Goal: Task Accomplishment & Management: Complete application form

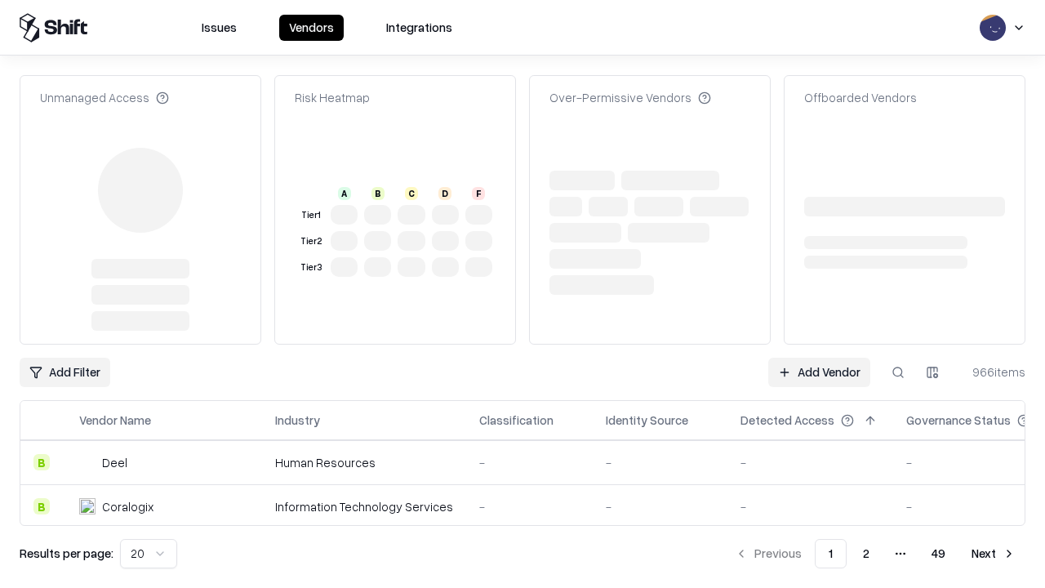
click at [819, 357] on link "Add Vendor" at bounding box center [819, 371] width 102 height 29
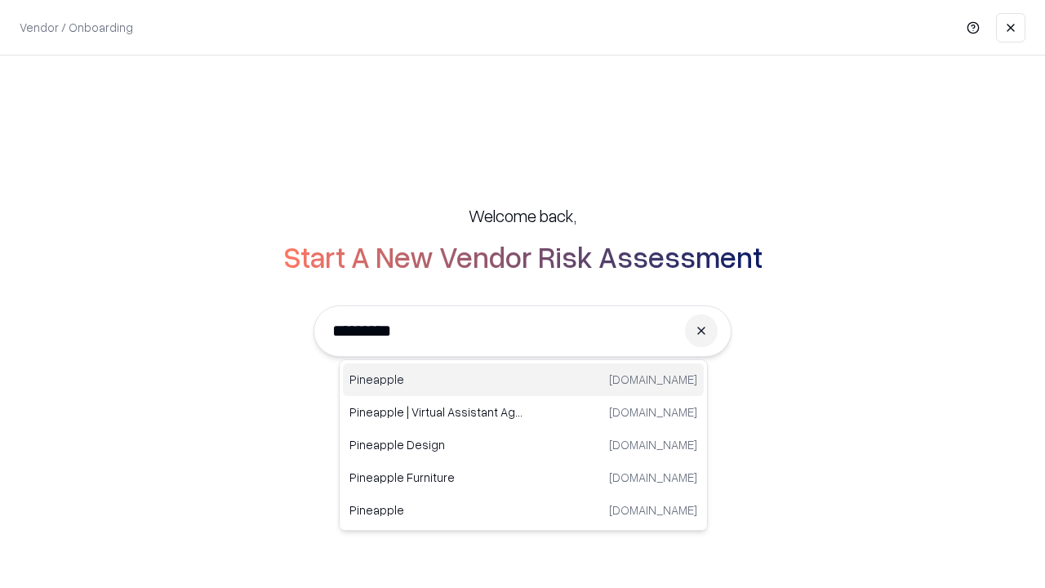
click at [523, 380] on div "Pineapple [DOMAIN_NAME]" at bounding box center [523, 379] width 361 height 33
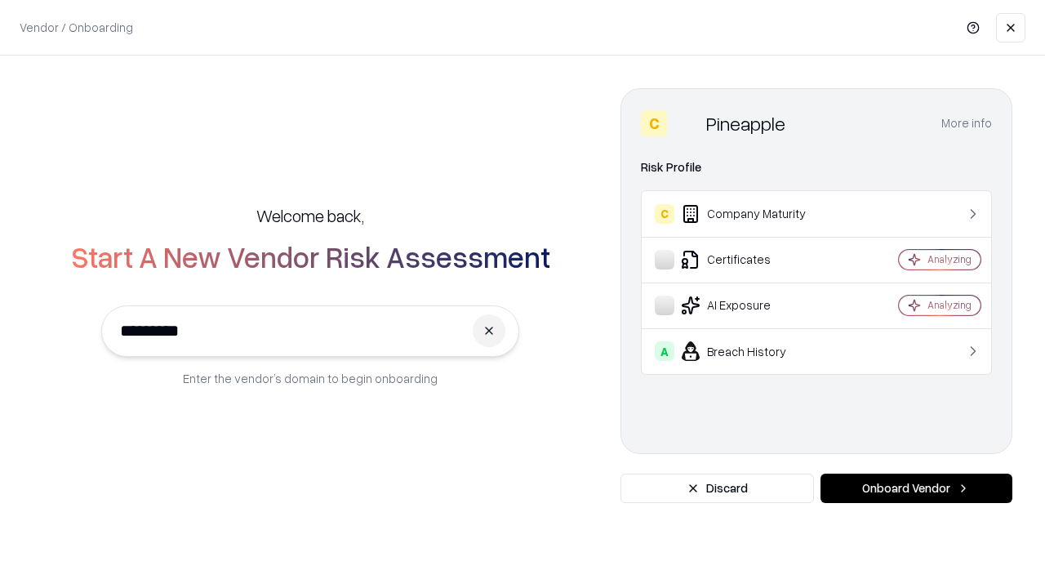
type input "*********"
click at [916, 488] on button "Onboard Vendor" at bounding box center [916, 487] width 192 height 29
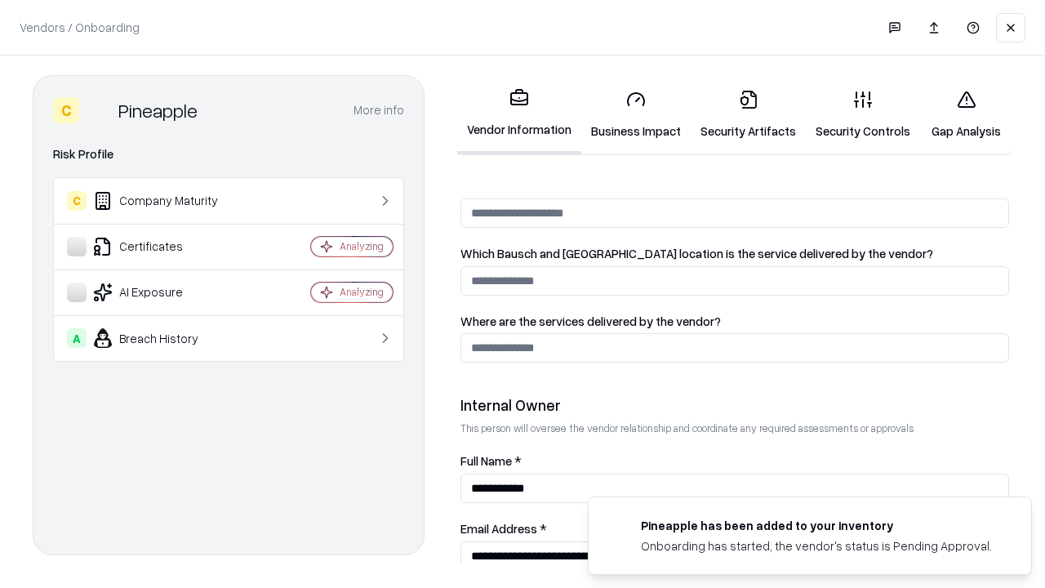
scroll to position [846, 0]
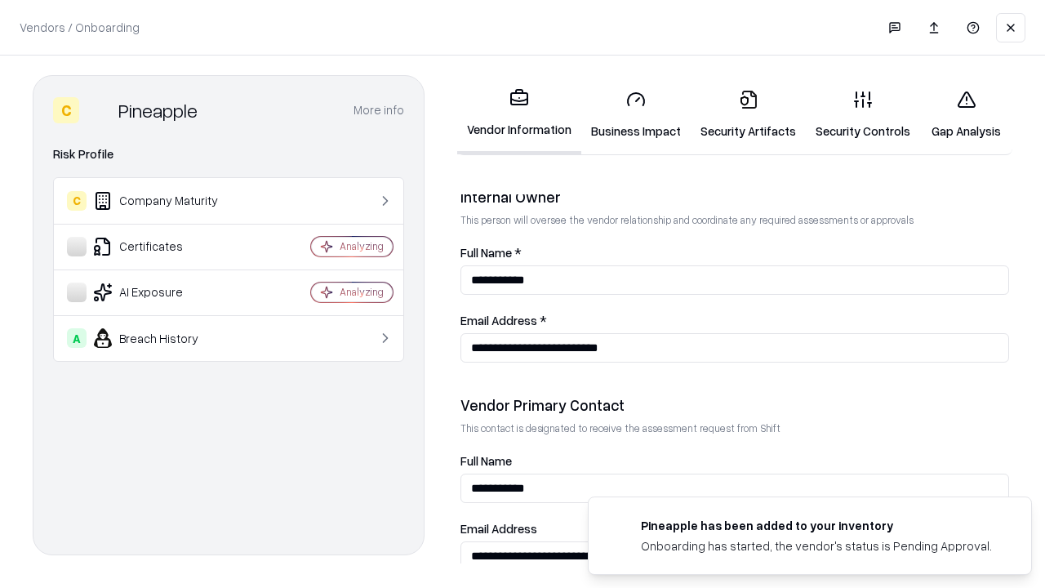
click at [636, 114] on link "Business Impact" at bounding box center [635, 115] width 109 height 76
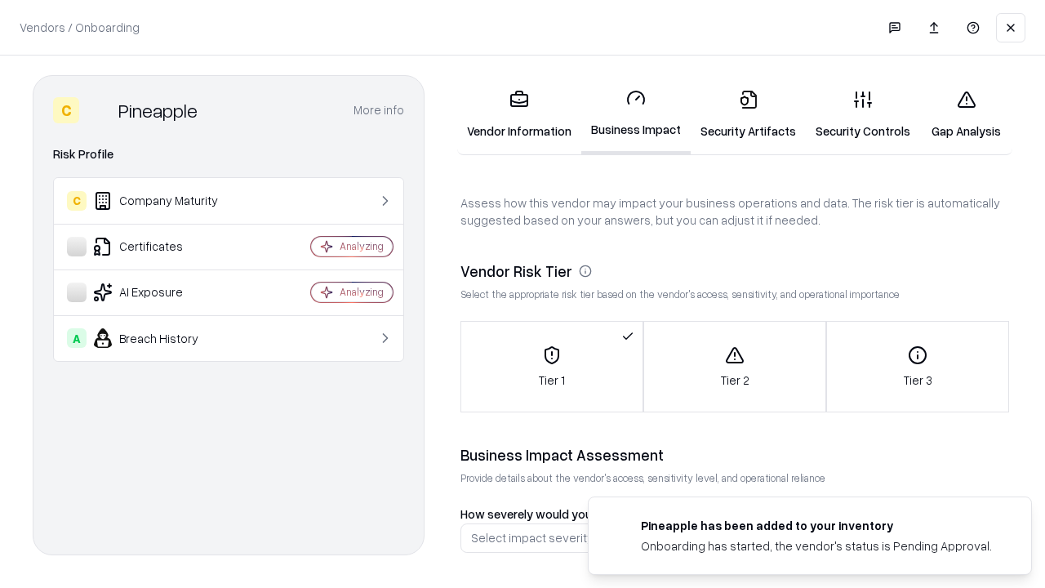
click at [966, 114] on link "Gap Analysis" at bounding box center [966, 115] width 92 height 76
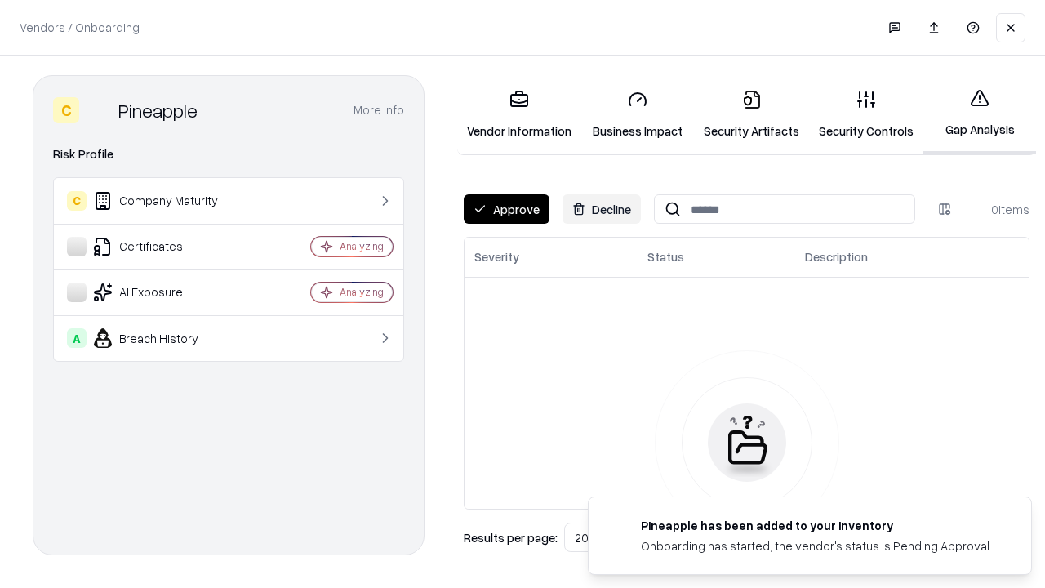
click at [506, 209] on button "Approve" at bounding box center [507, 208] width 86 height 29
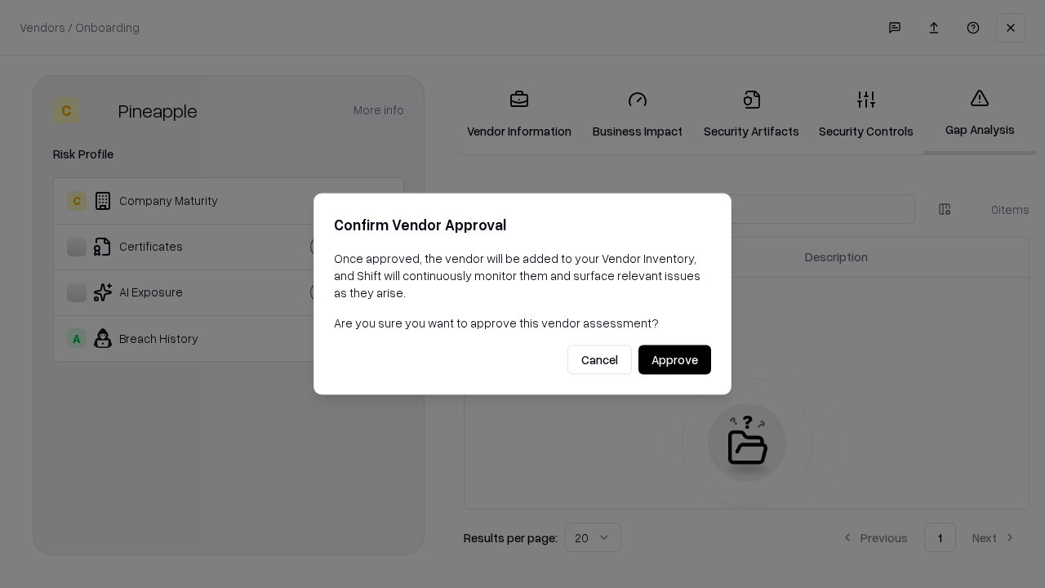
click at [674, 359] on button "Approve" at bounding box center [674, 359] width 73 height 29
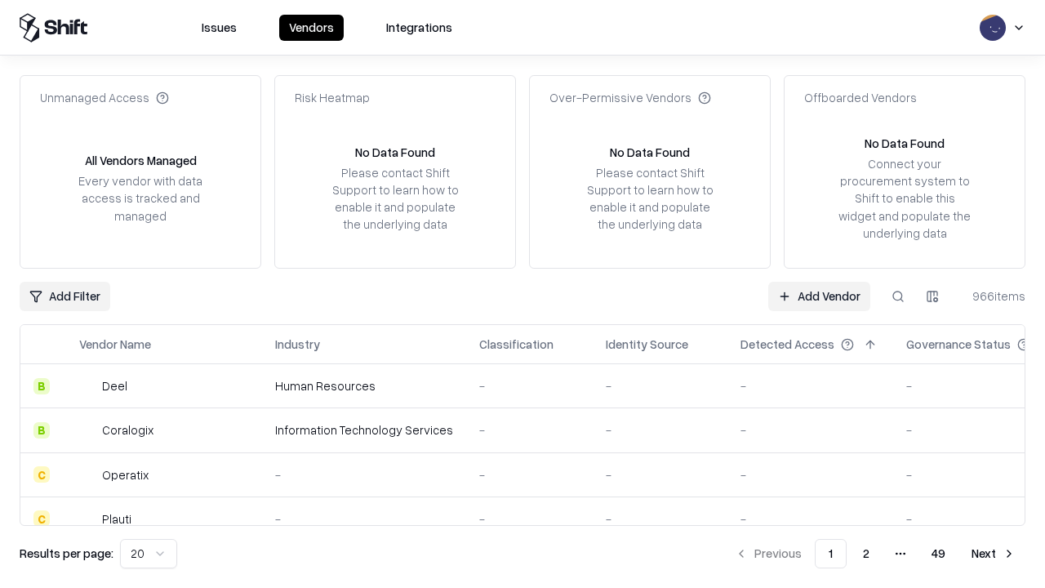
type input "*********"
click at [819, 295] on link "Add Vendor" at bounding box center [819, 296] width 102 height 29
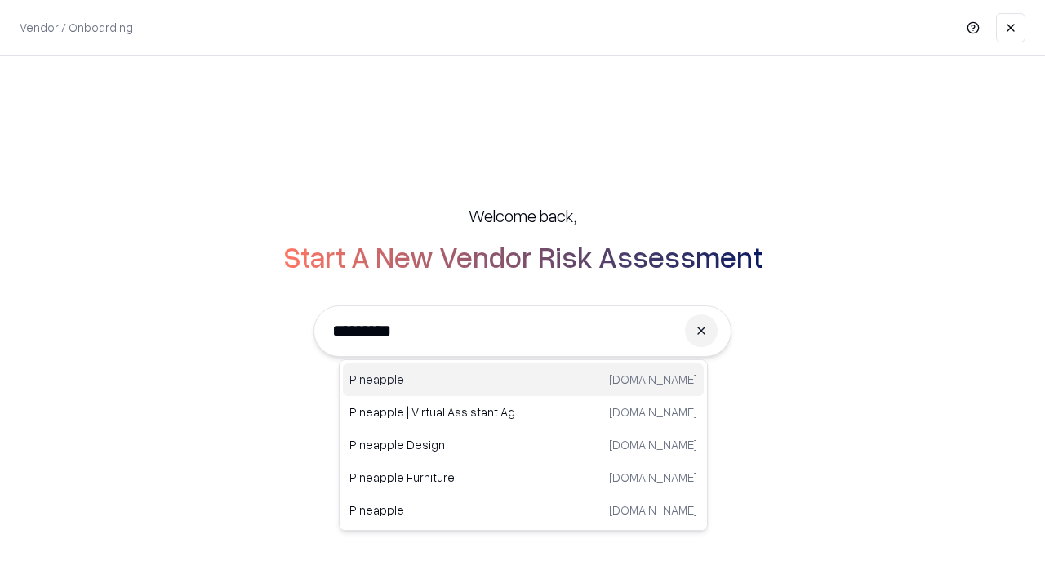
click at [523, 380] on div "Pineapple [DOMAIN_NAME]" at bounding box center [523, 379] width 361 height 33
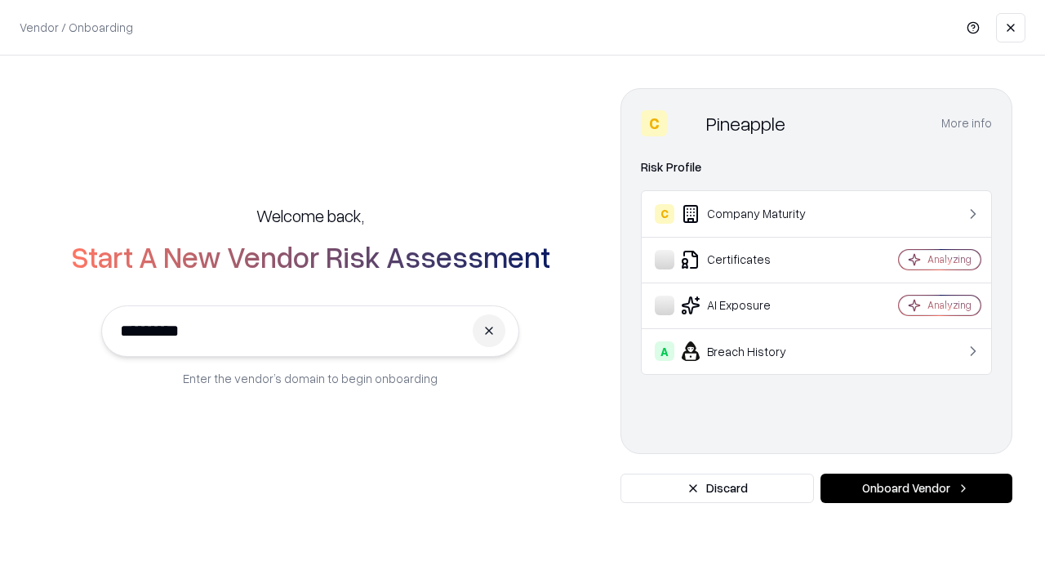
type input "*********"
click at [916, 488] on button "Onboard Vendor" at bounding box center [916, 487] width 192 height 29
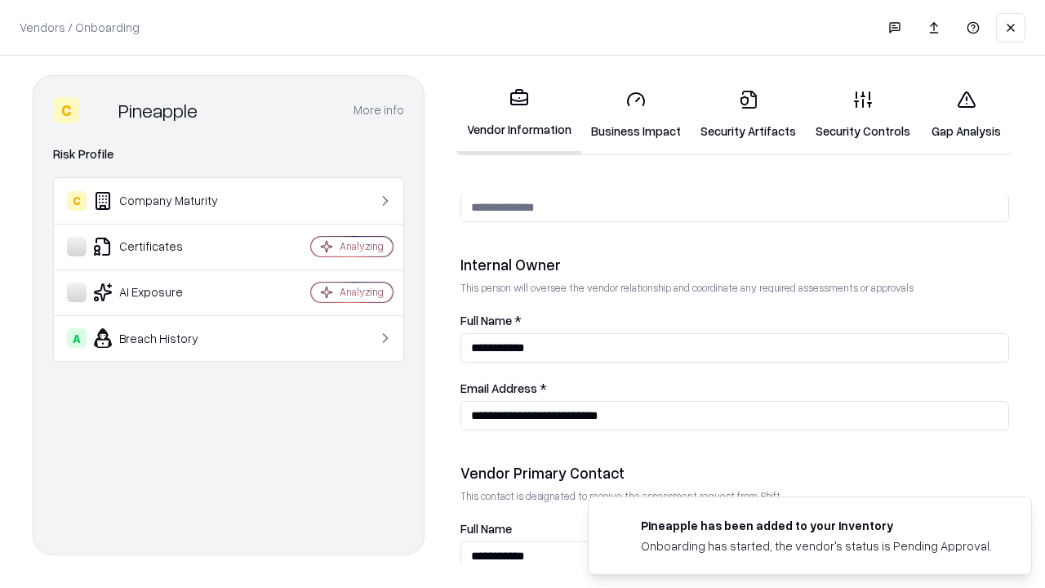
scroll to position [846, 0]
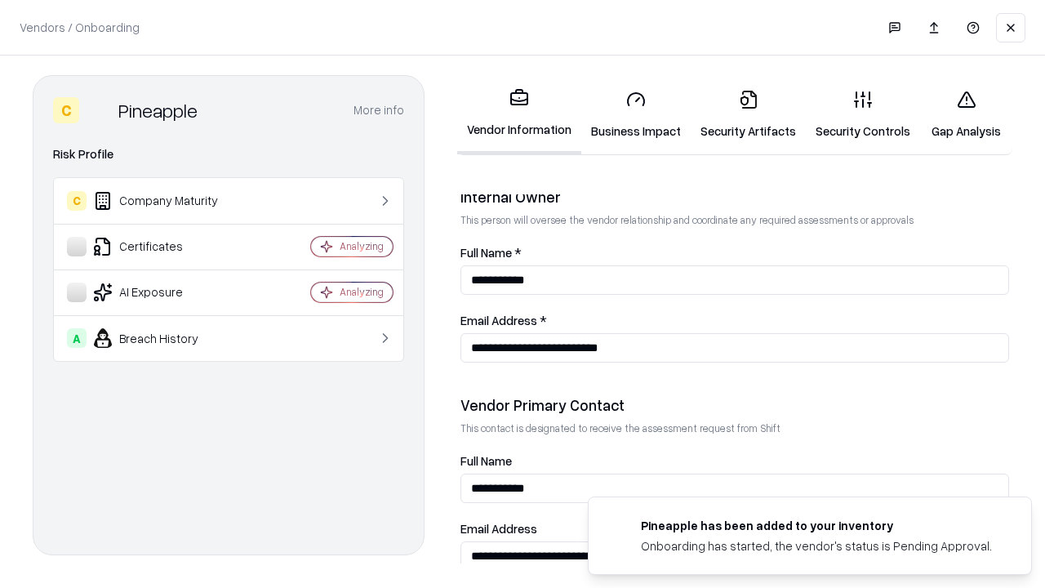
click at [966, 114] on link "Gap Analysis" at bounding box center [966, 115] width 92 height 76
